Goal: Task Accomplishment & Management: Use online tool/utility

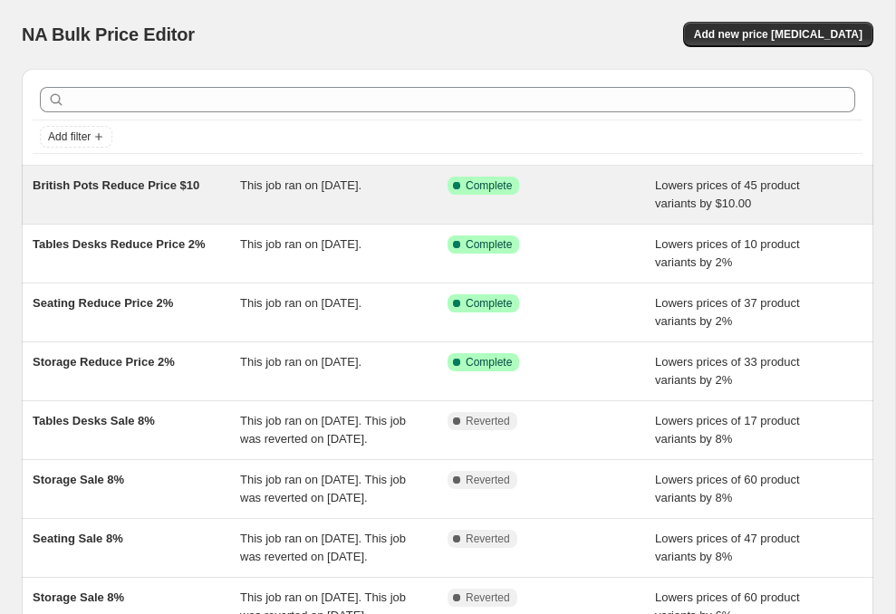
click at [198, 192] on span "British Pots Reduce Price $10" at bounding box center [116, 186] width 167 height 14
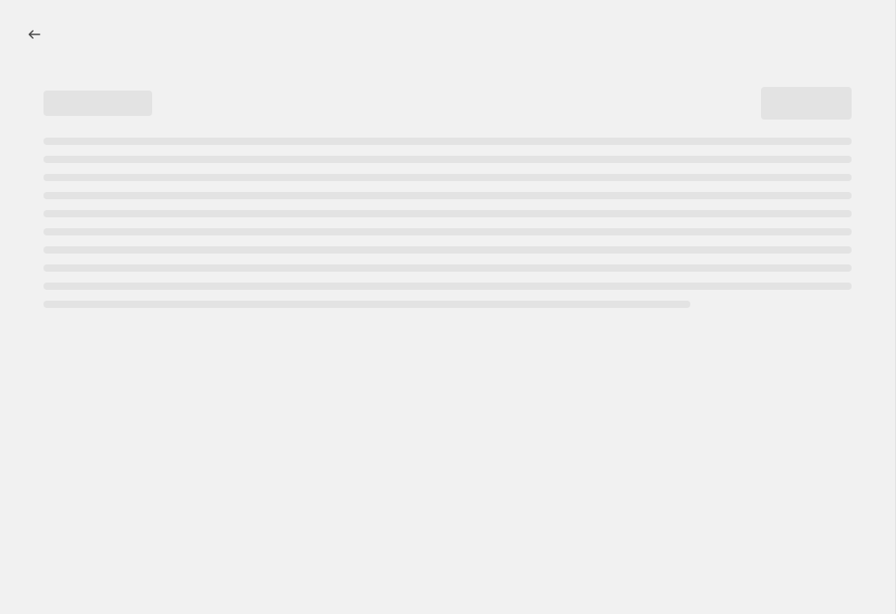
select select "by"
select select "no_change"
select select "inventory_quantity"
select select ">"
select select "not_equal"
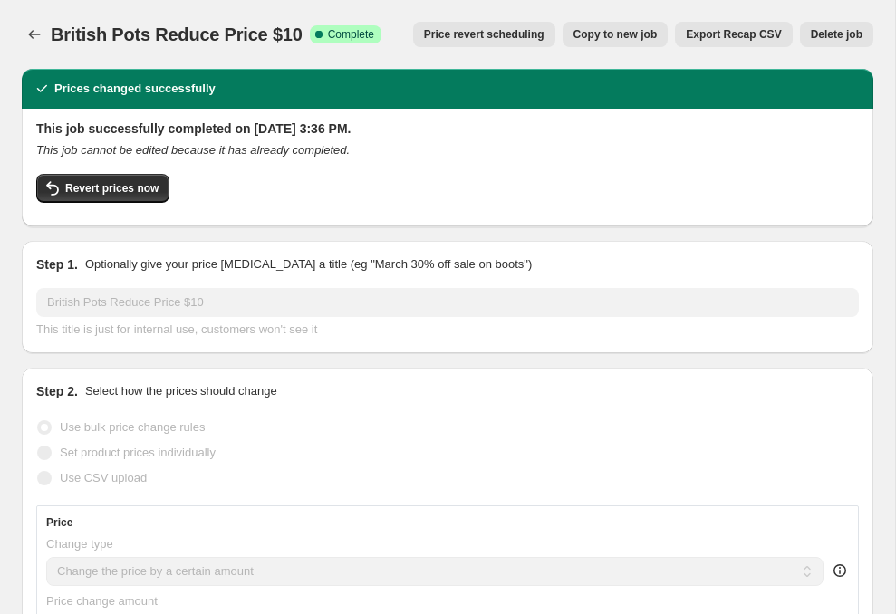
select select "collection"
click at [615, 40] on span "Copy to new job" at bounding box center [616, 34] width 84 height 14
select select "by"
select select "no_change"
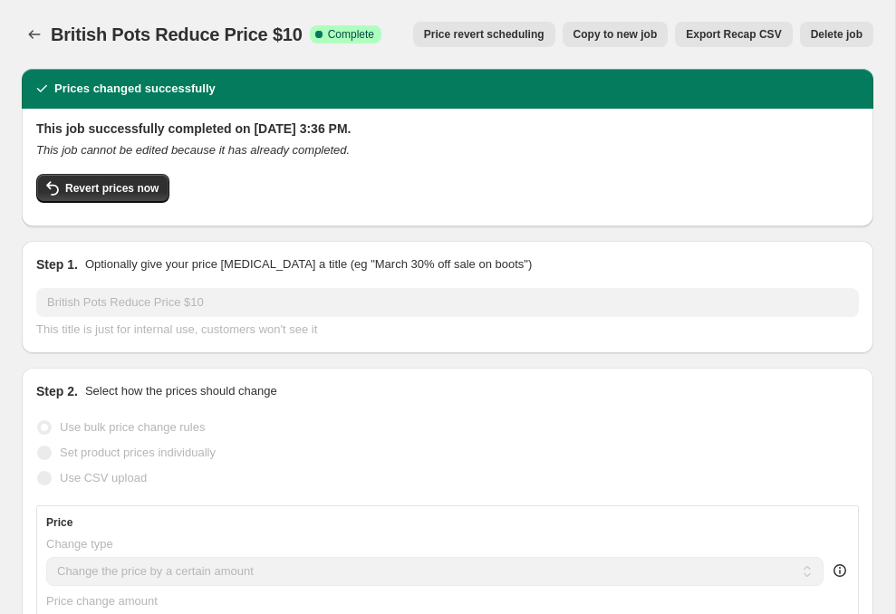
select select "collection"
select select "inventory_quantity"
select select ">"
select select "collection"
select select "not_equal"
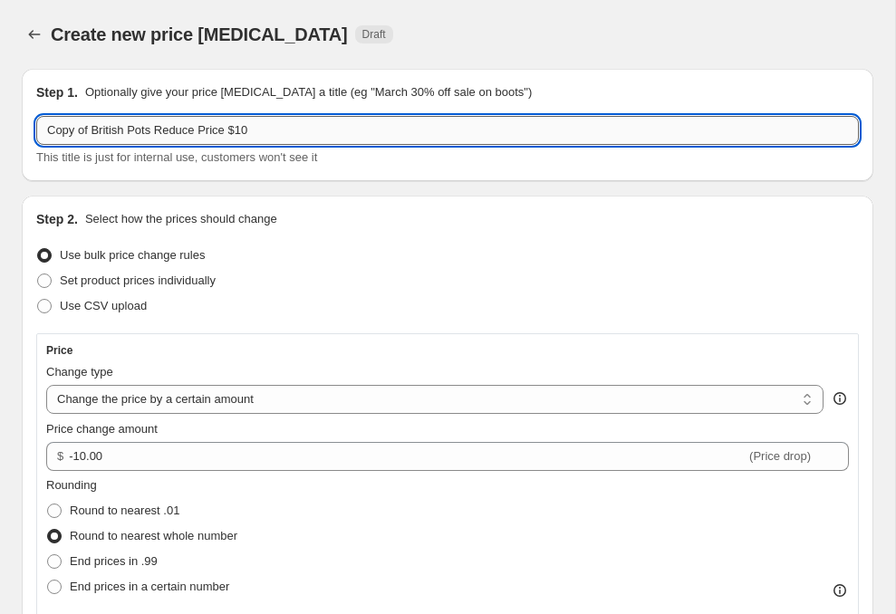
drag, startPoint x: 94, startPoint y: 128, endPoint x: -25, endPoint y: 126, distance: 119.6
click at [36, 126] on input "Copy of British Pots Reduce Price $10" at bounding box center [447, 130] width 823 height 29
click at [240, 121] on input "British Pots Reduce Price $10" at bounding box center [447, 130] width 823 height 29
click at [239, 135] on input "British Pots Reduce Price $10" at bounding box center [447, 130] width 823 height 29
type input "British Pots Reduce Price $5"
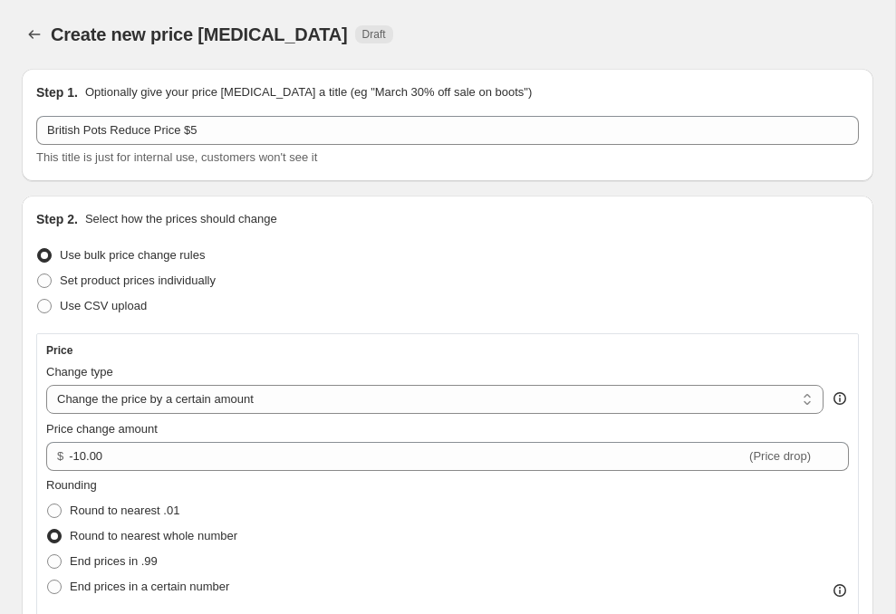
click at [462, 18] on div "Create new price change job. This page is ready Create new price change job Dra…" at bounding box center [448, 34] width 852 height 69
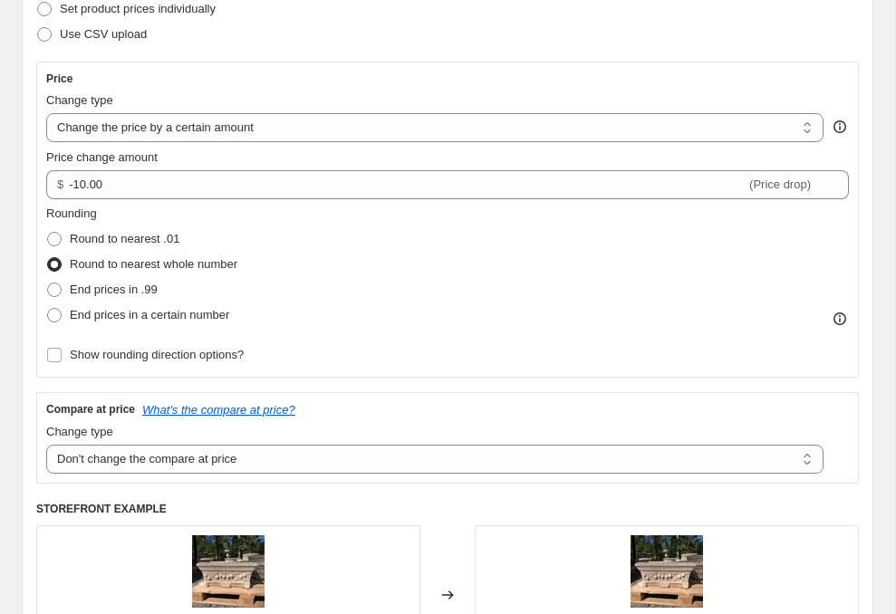
scroll to position [275, 0]
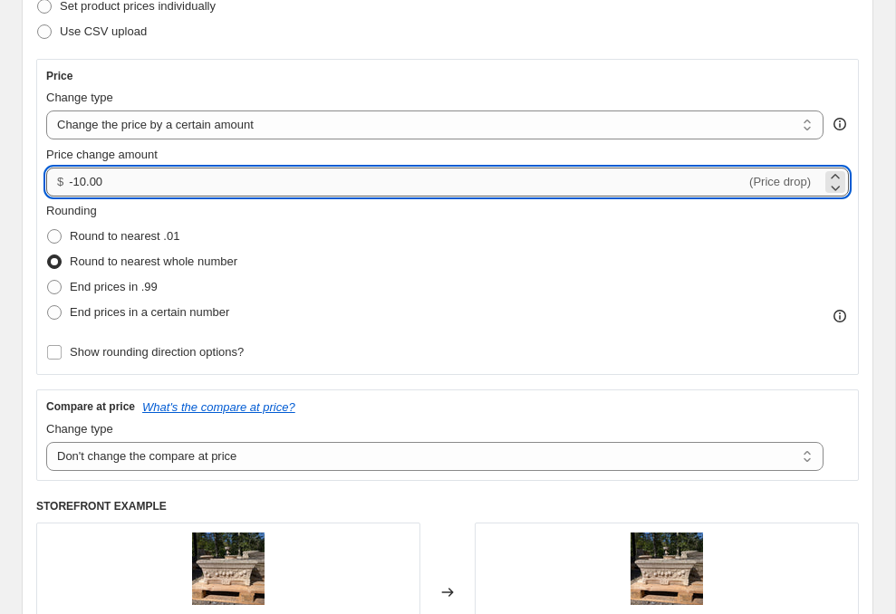
click at [162, 193] on input "-10.00" at bounding box center [407, 182] width 677 height 29
type input "-5.00"
click at [24, 112] on div "Step 2. Select how the prices should change Use bulk price change rules Set pro…" at bounding box center [448, 332] width 852 height 823
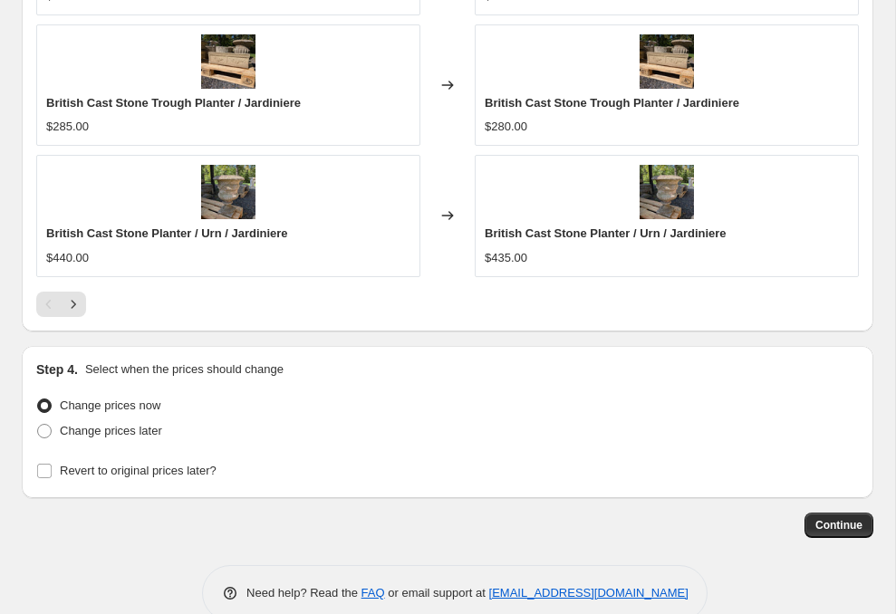
scroll to position [2056, 0]
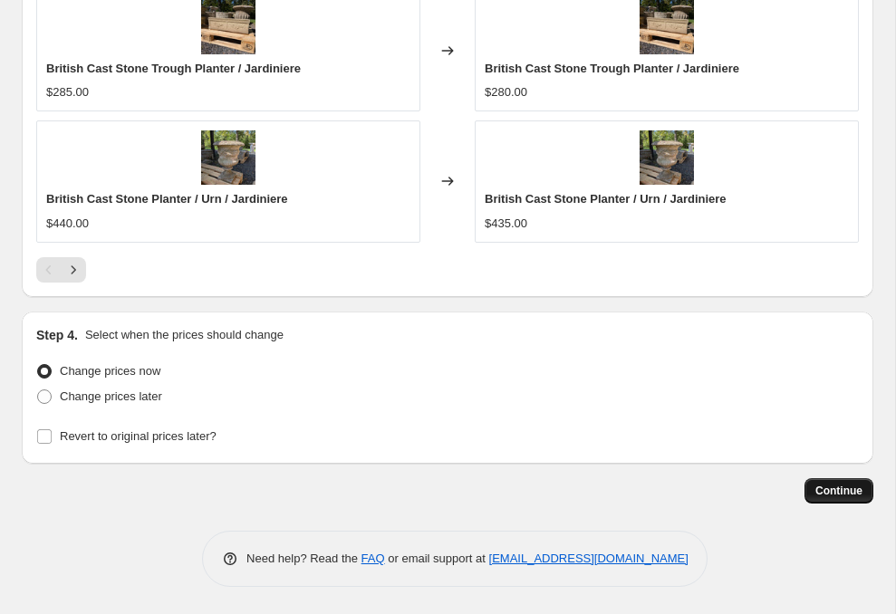
click at [849, 492] on span "Continue" at bounding box center [839, 491] width 47 height 14
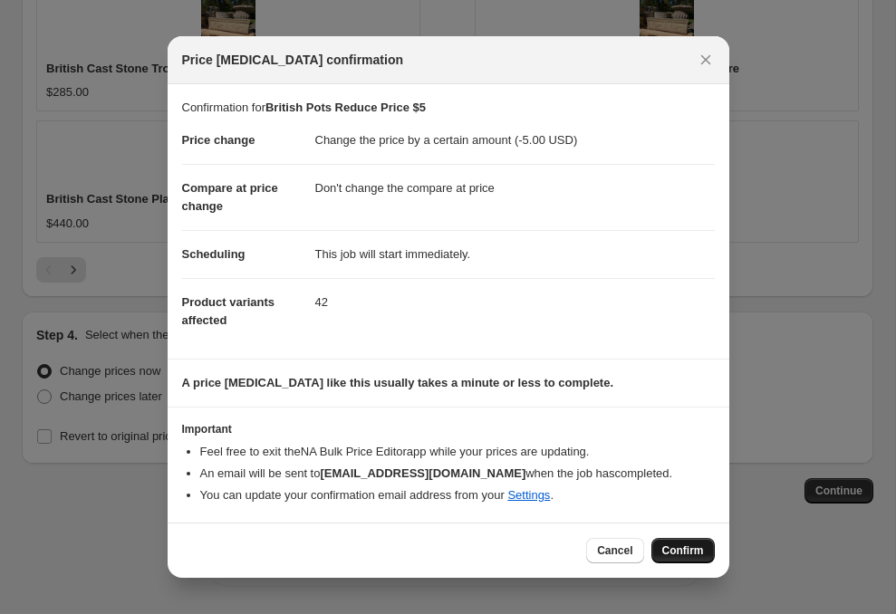
click at [691, 549] on span "Confirm" at bounding box center [683, 551] width 42 height 14
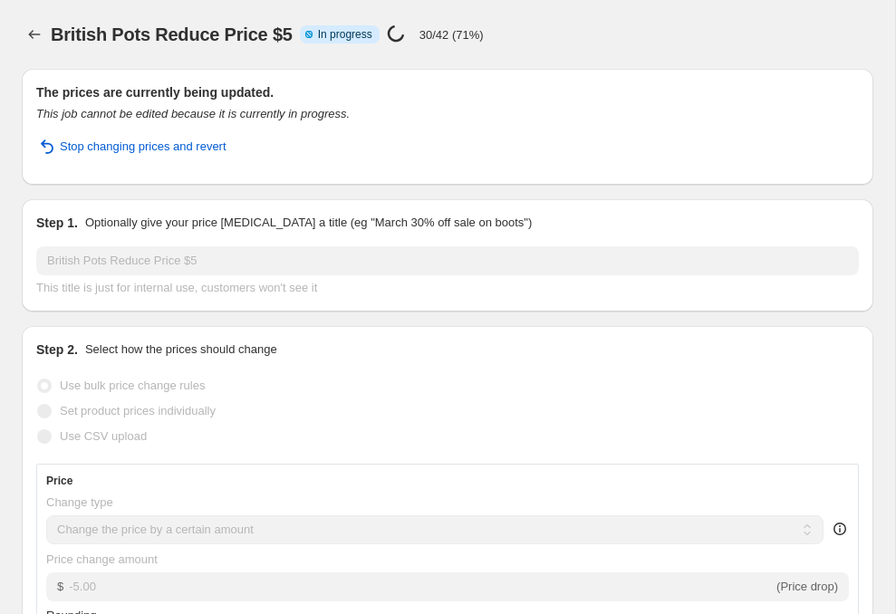
select select "by"
select select "no_change"
select select "collection"
select select "inventory_quantity"
select select ">"
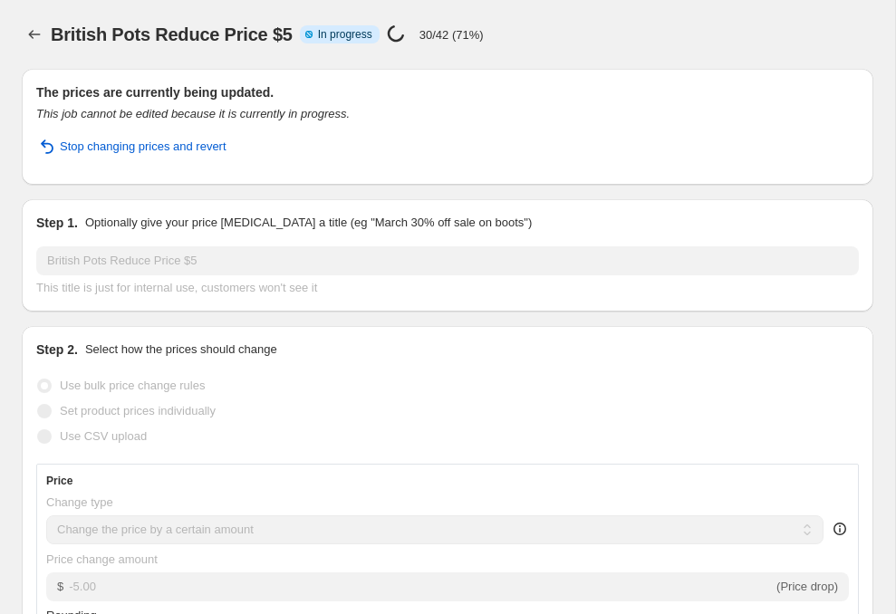
select select "collection"
select select "not_equal"
